Goal: Information Seeking & Learning: Learn about a topic

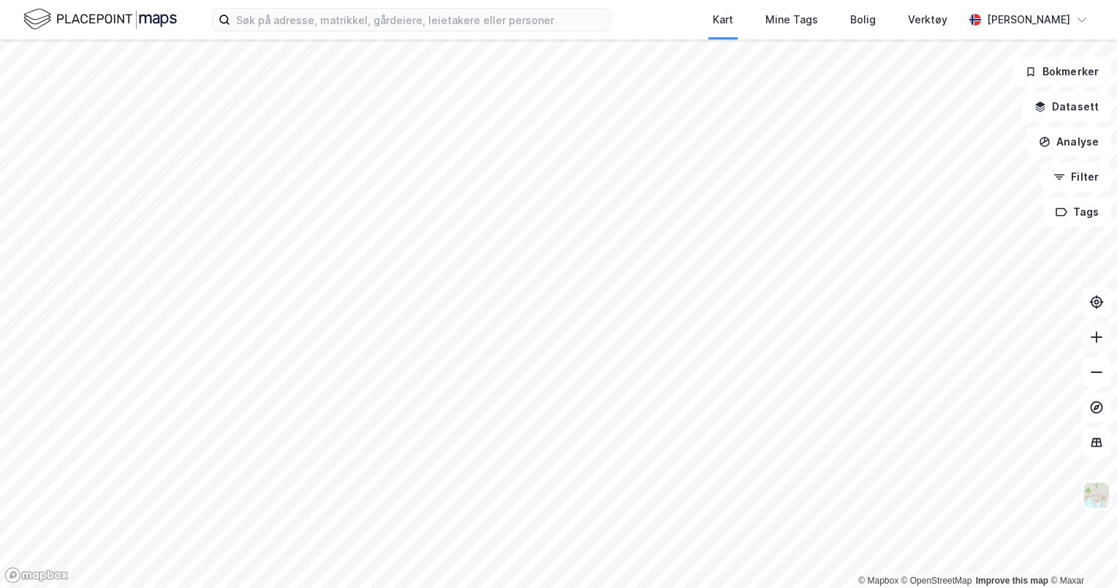
click at [1086, 344] on button at bounding box center [1096, 336] width 29 height 29
click at [1102, 340] on icon at bounding box center [1096, 337] width 15 height 15
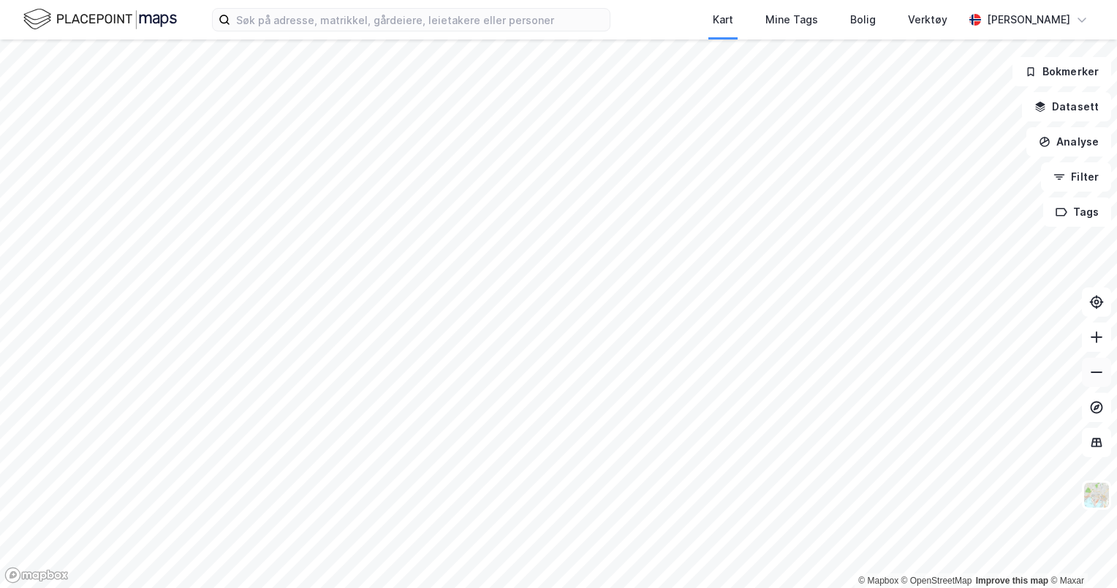
click at [1100, 380] on button at bounding box center [1096, 372] width 29 height 29
click at [1101, 330] on icon at bounding box center [1096, 337] width 15 height 15
